Goal: Information Seeking & Learning: Learn about a topic

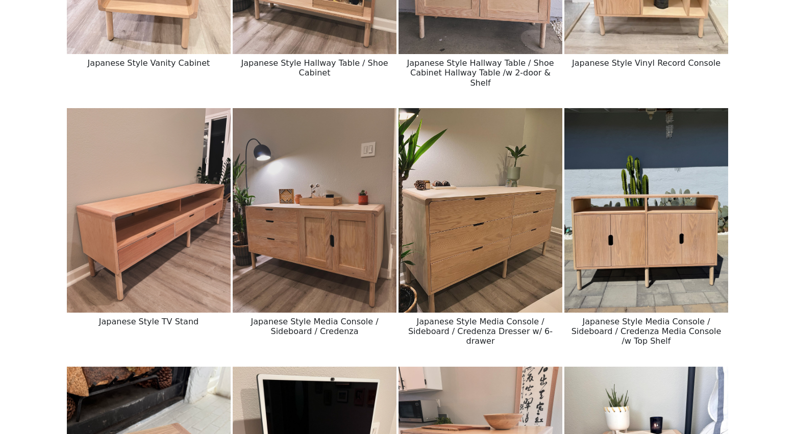
scroll to position [299, 0]
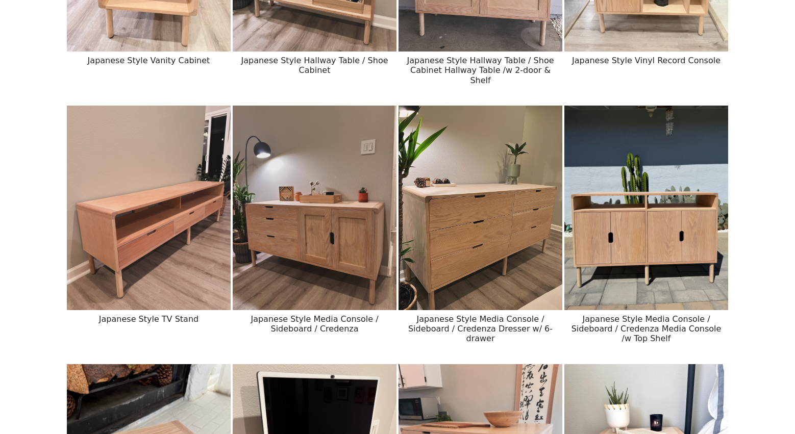
click at [155, 293] on img at bounding box center [149, 208] width 164 height 205
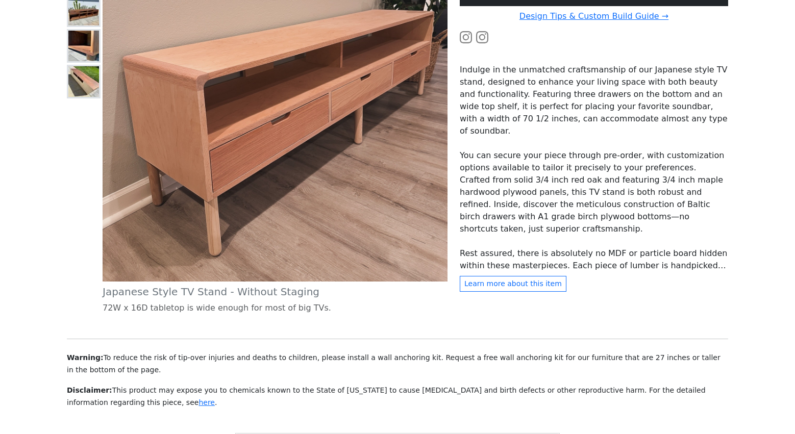
scroll to position [321, 0]
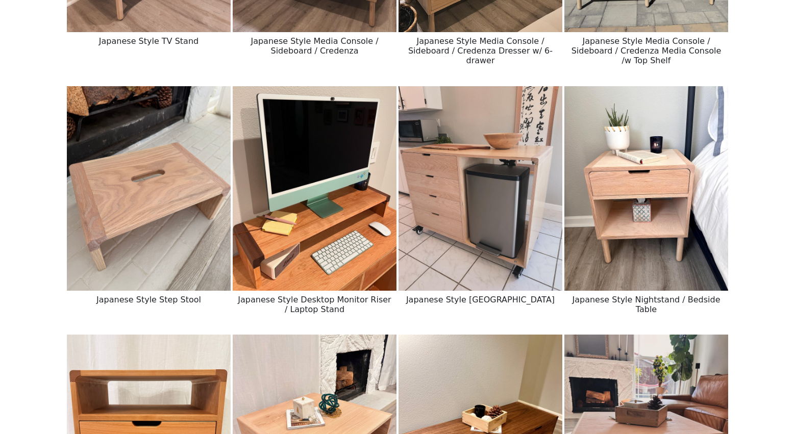
scroll to position [579, 0]
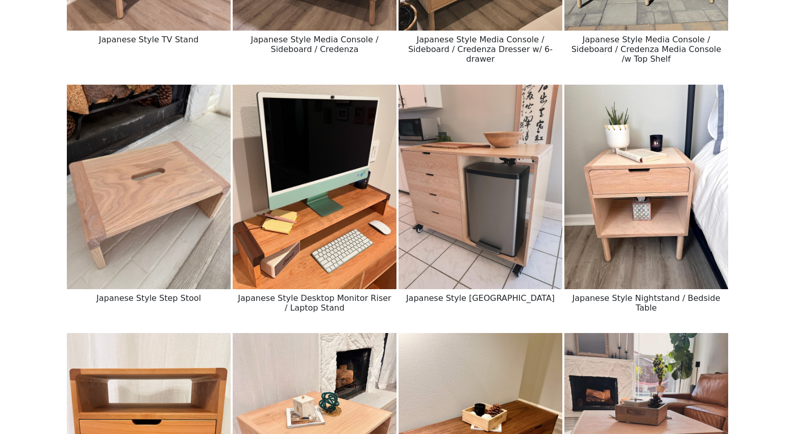
click at [470, 233] on img at bounding box center [480, 187] width 164 height 205
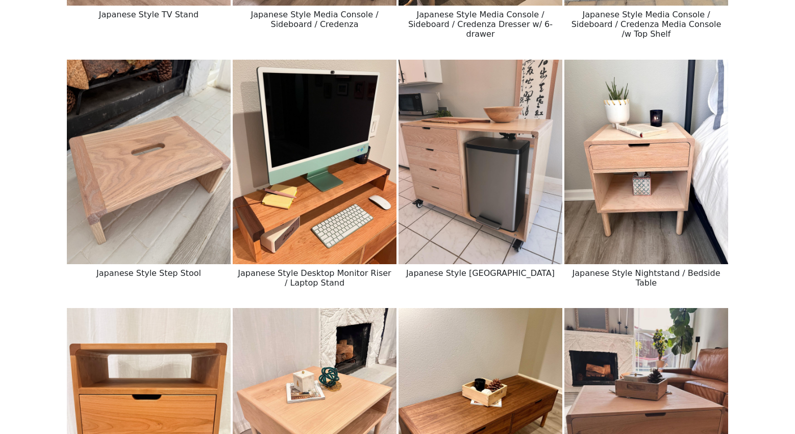
scroll to position [454, 0]
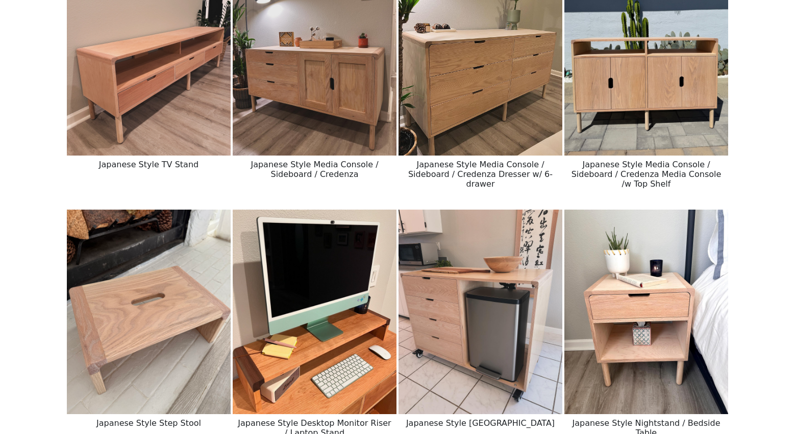
click at [592, 103] on img at bounding box center [646, 53] width 164 height 205
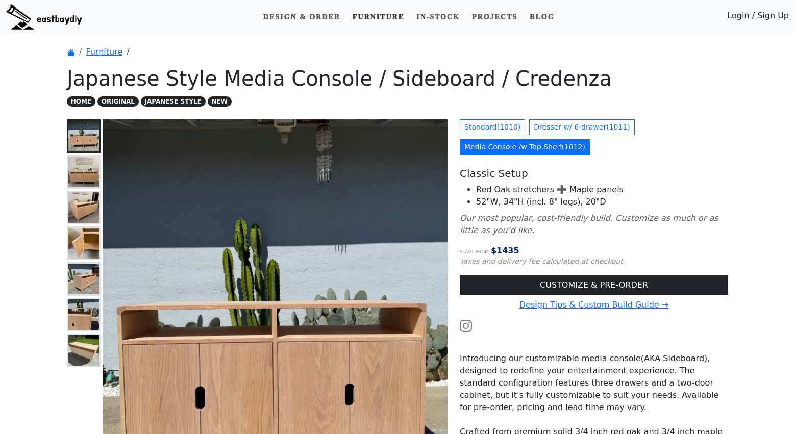
click at [390, 18] on link "Furniture" at bounding box center [378, 17] width 60 height 19
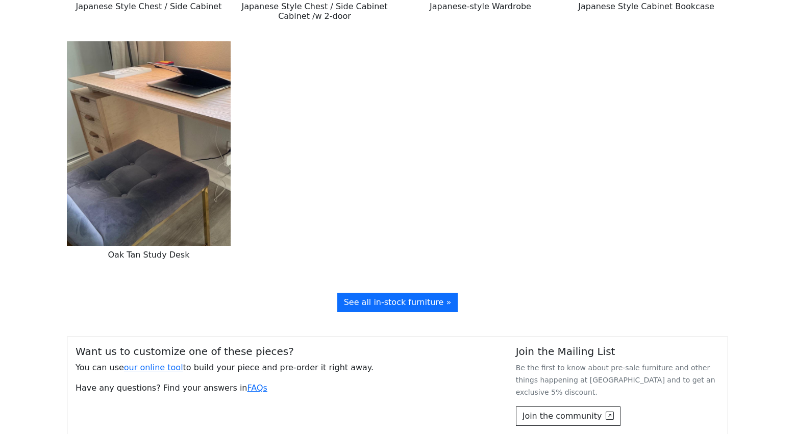
scroll to position [1652, 0]
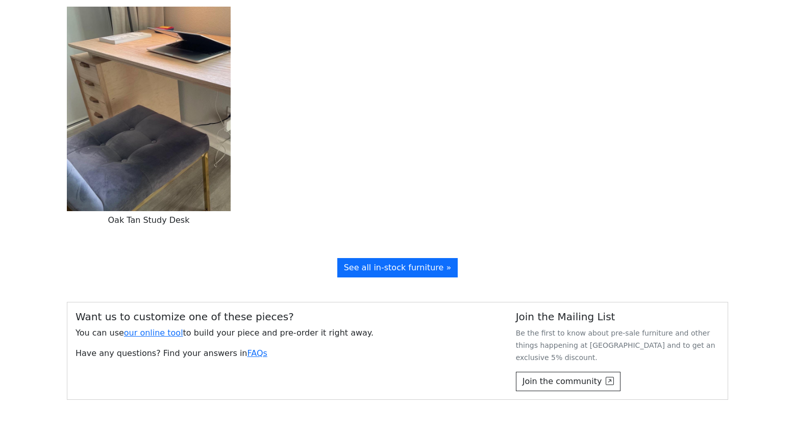
click at [170, 178] on img at bounding box center [149, 109] width 164 height 205
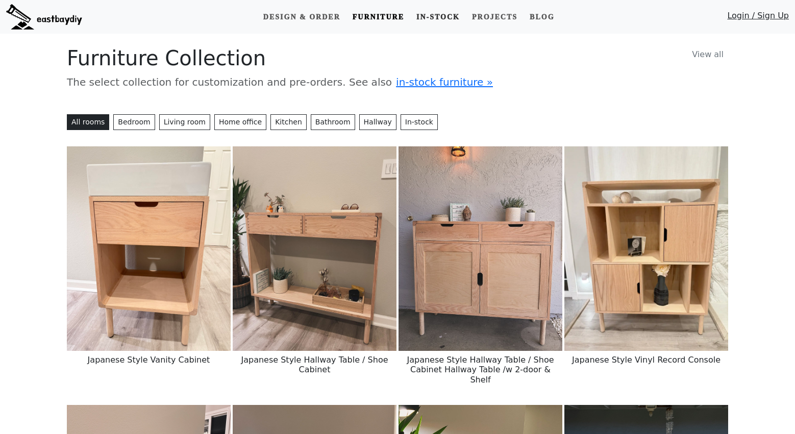
click at [430, 12] on link "In-stock" at bounding box center [438, 17] width 52 height 19
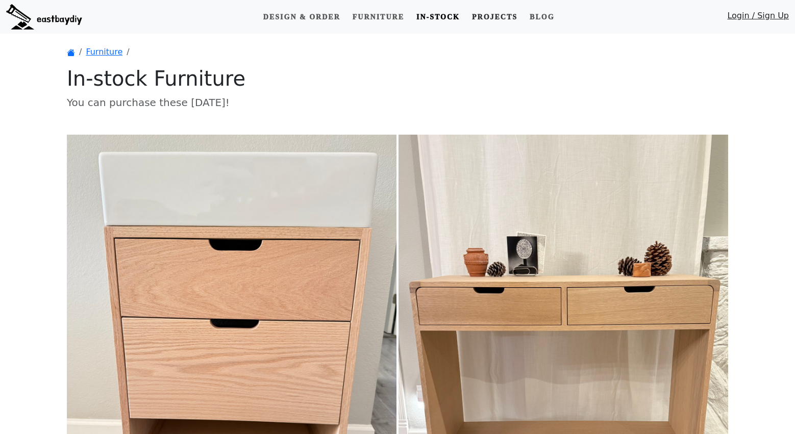
click at [503, 20] on link "Projects" at bounding box center [495, 17] width 54 height 19
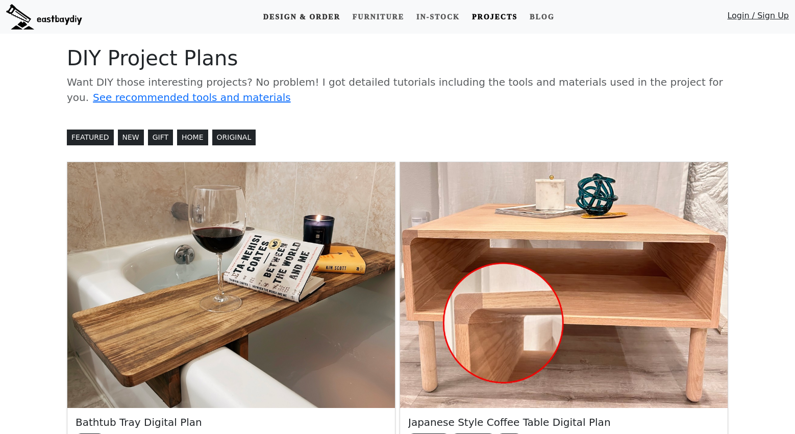
click at [335, 18] on link "Design & Order" at bounding box center [301, 17] width 85 height 19
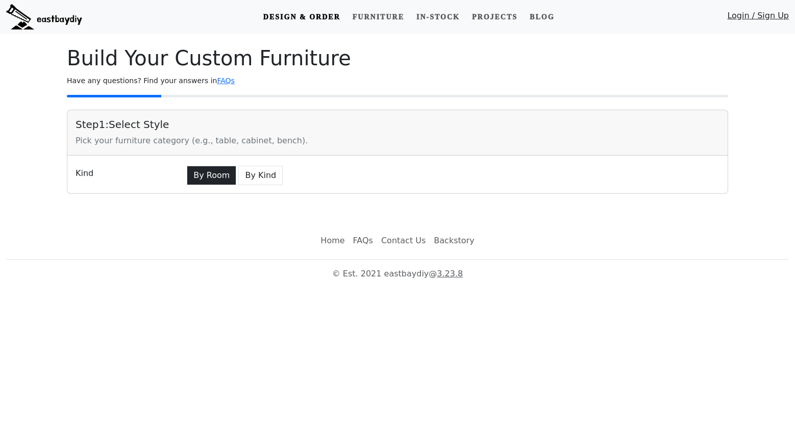
click at [223, 178] on button "By Room" at bounding box center [211, 175] width 49 height 19
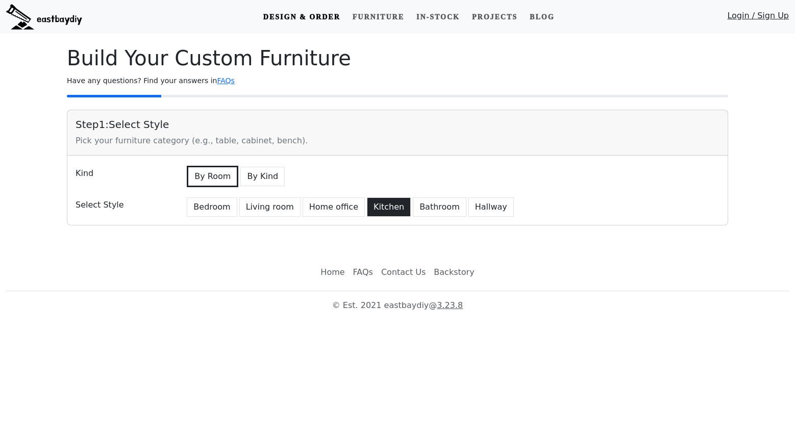
click at [367, 210] on button "Kitchen" at bounding box center [389, 206] width 44 height 19
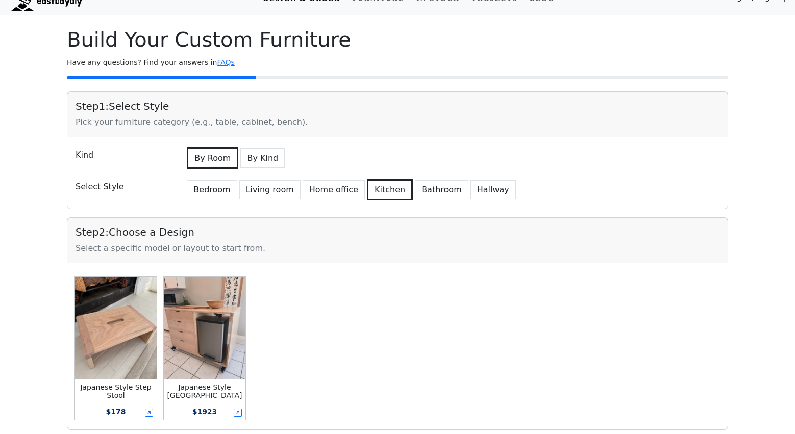
scroll to position [19, 0]
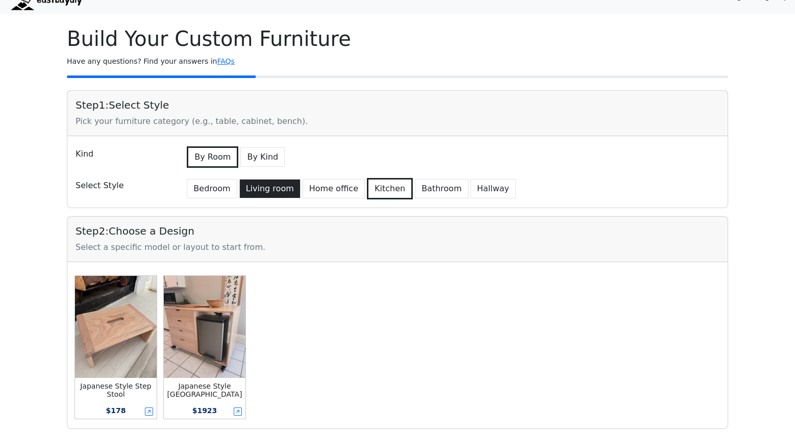
click at [282, 189] on button "Living room" at bounding box center [269, 188] width 61 height 19
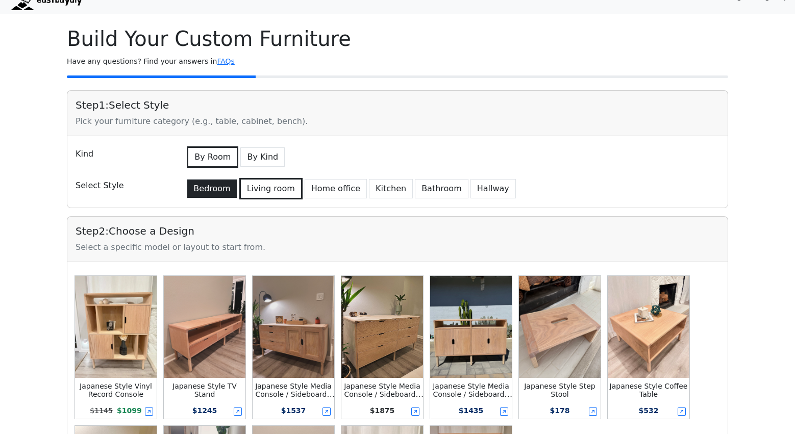
click at [233, 187] on button "Bedroom" at bounding box center [212, 188] width 50 height 19
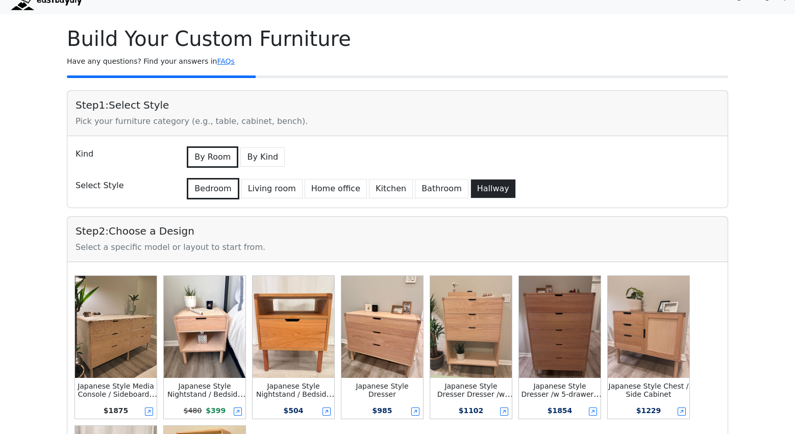
click at [470, 186] on button "Hallway" at bounding box center [492, 188] width 45 height 19
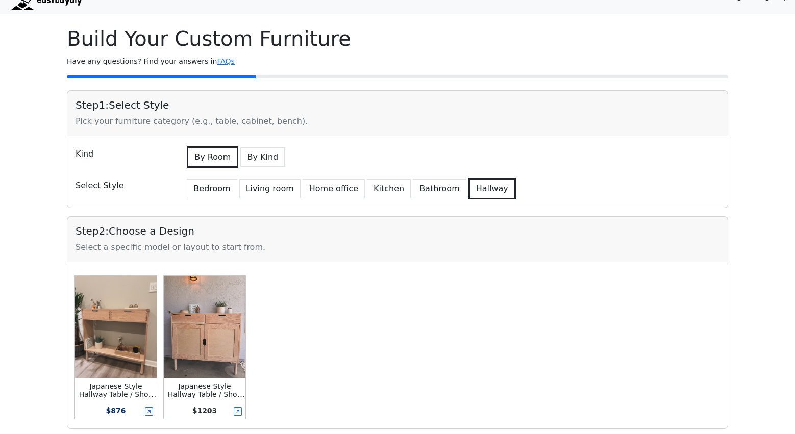
scroll to position [0, 0]
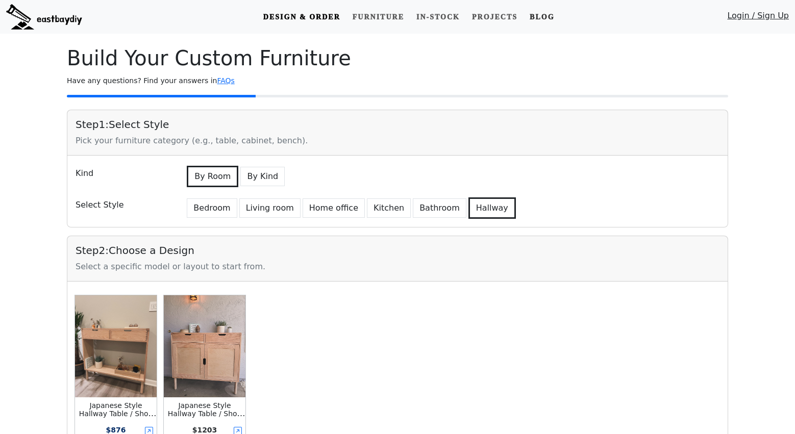
click at [547, 13] on link "Blog" at bounding box center [541, 17] width 33 height 19
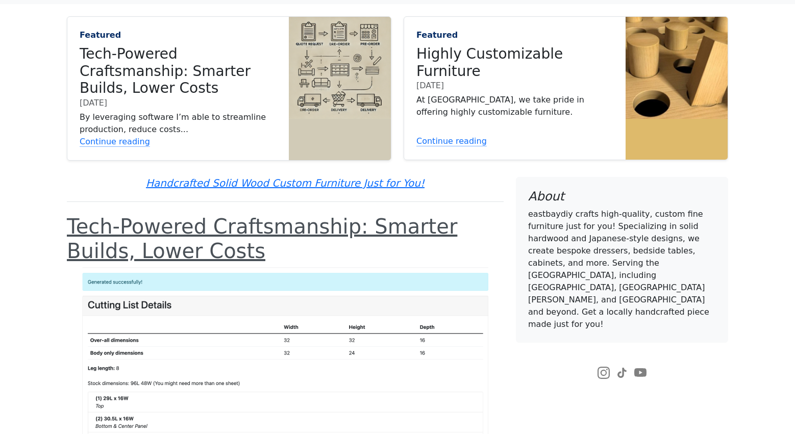
scroll to position [66, 0]
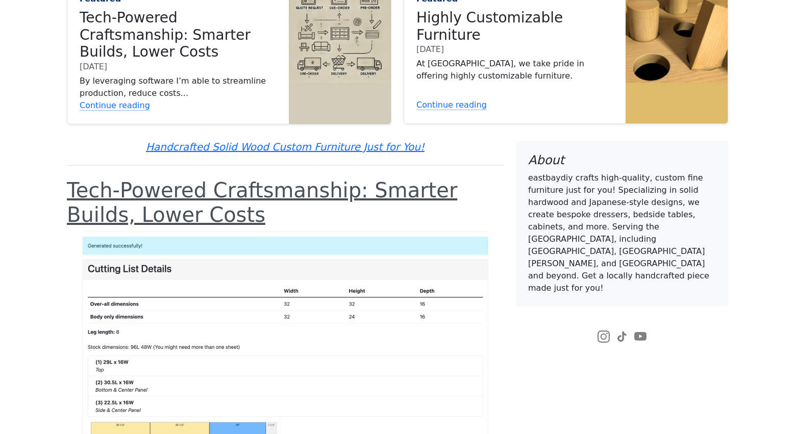
click at [604, 331] on icon at bounding box center [603, 337] width 12 height 12
